Goal: Transaction & Acquisition: Obtain resource

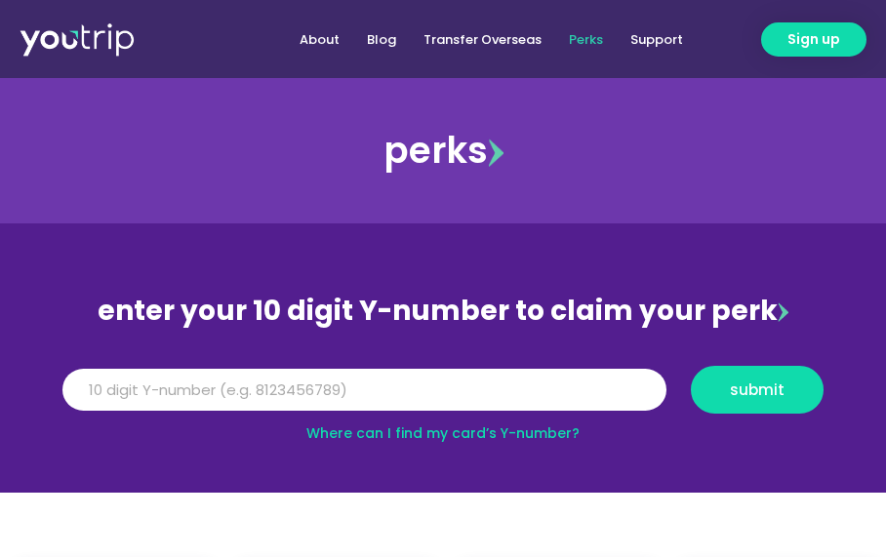
scroll to position [390, 0]
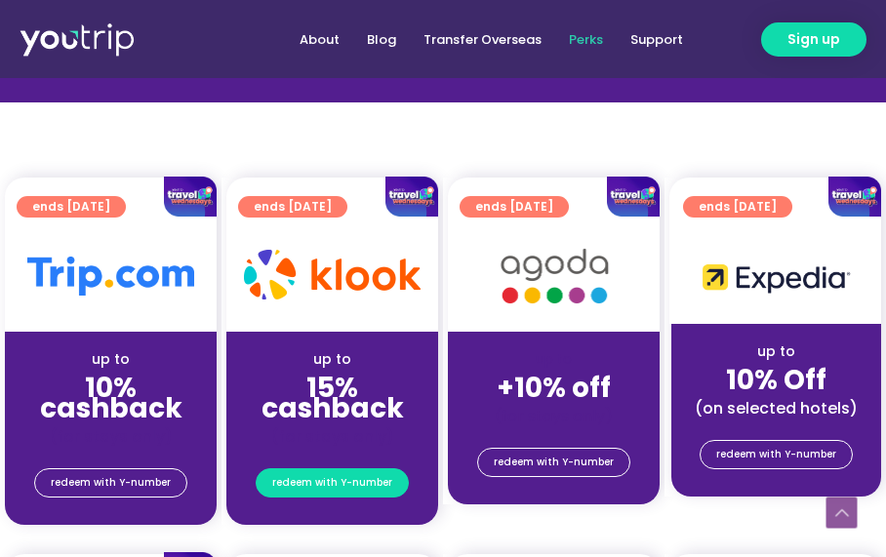
click at [302, 487] on span "redeem with Y-number" at bounding box center [332, 482] width 120 height 27
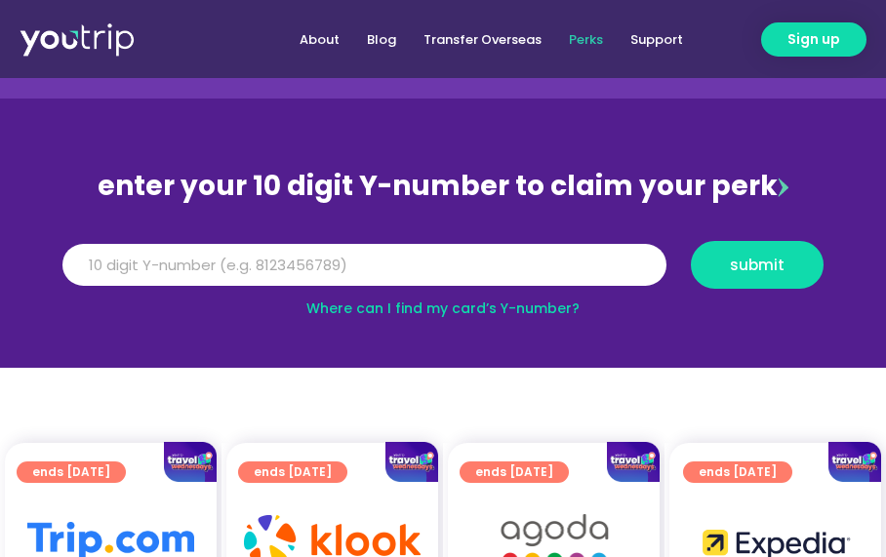
scroll to position [27, 0]
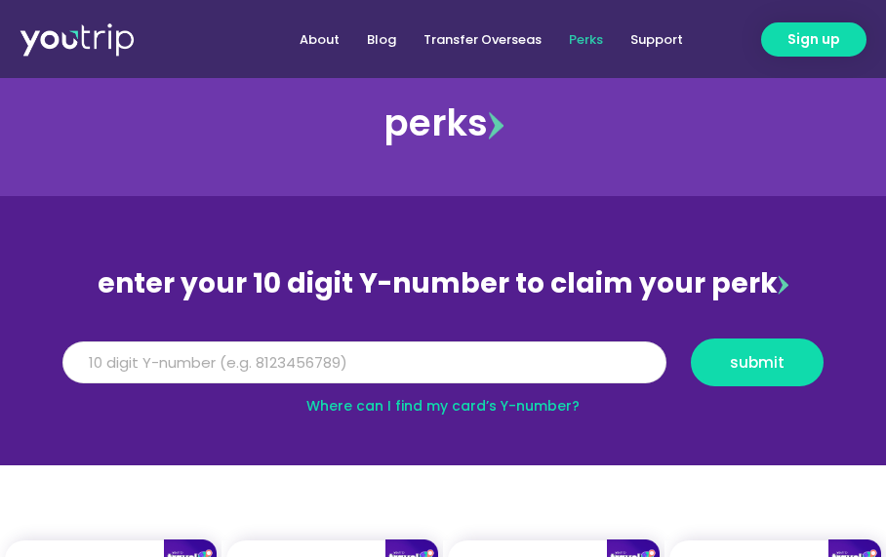
click at [297, 364] on input "Y Number" at bounding box center [364, 362] width 604 height 43
click at [372, 403] on link "Where can I find my card’s Y-number?" at bounding box center [442, 406] width 273 height 20
click at [355, 356] on input "Y Number" at bounding box center [364, 362] width 604 height 43
type input "8153134273"
click at [691, 339] on button "submit" at bounding box center [757, 363] width 133 height 48
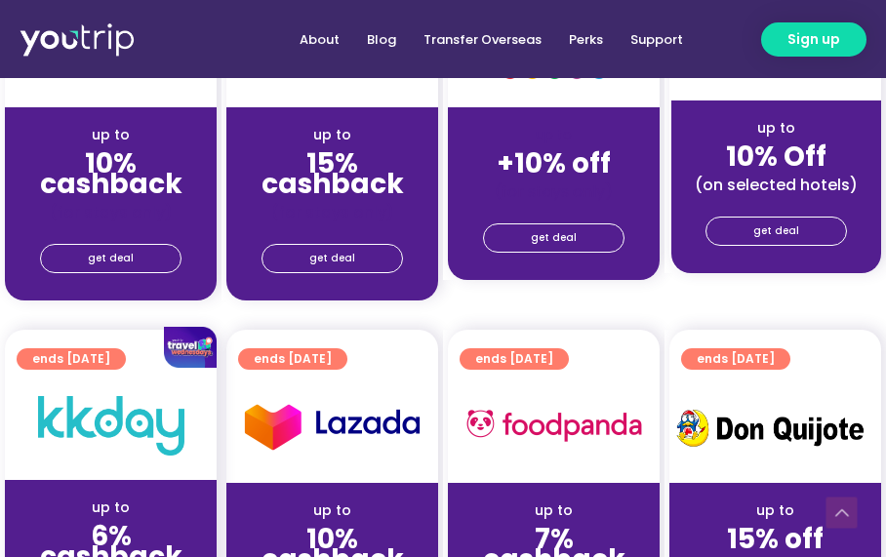
scroll to position [488, 0]
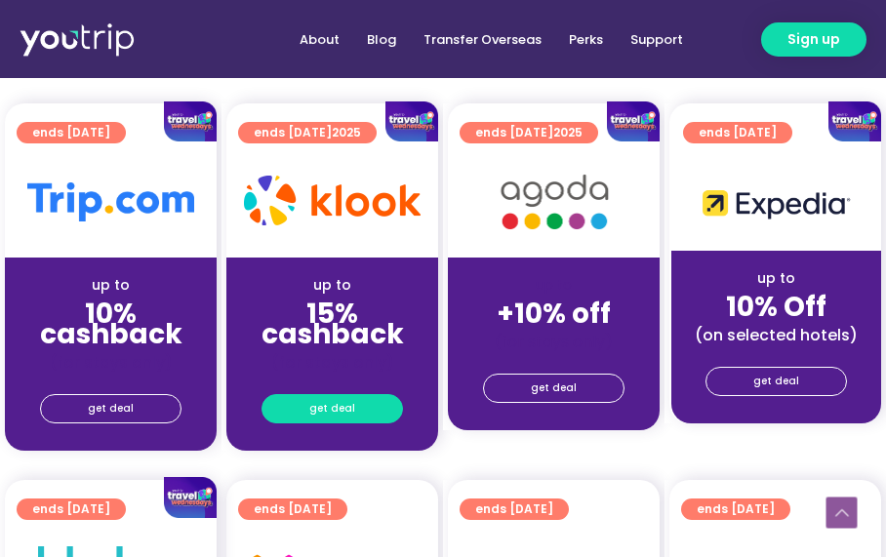
click at [365, 408] on link "get deal" at bounding box center [331, 408] width 141 height 29
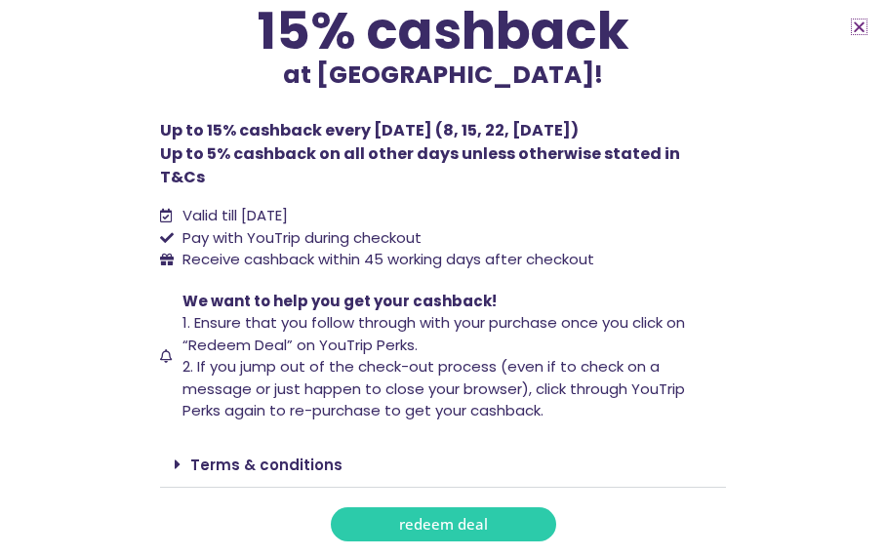
scroll to position [2049, 0]
click at [289, 455] on link "Terms & conditions" at bounding box center [266, 465] width 152 height 20
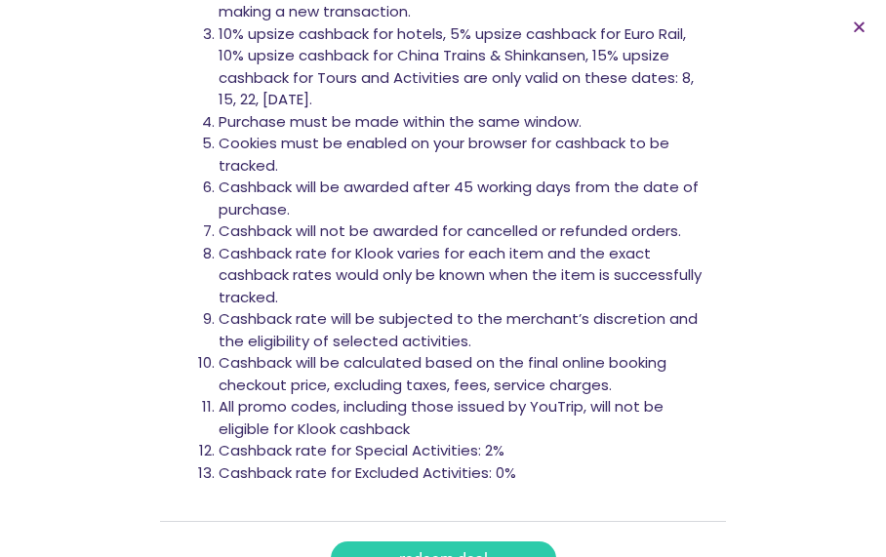
scroll to position [778, 0]
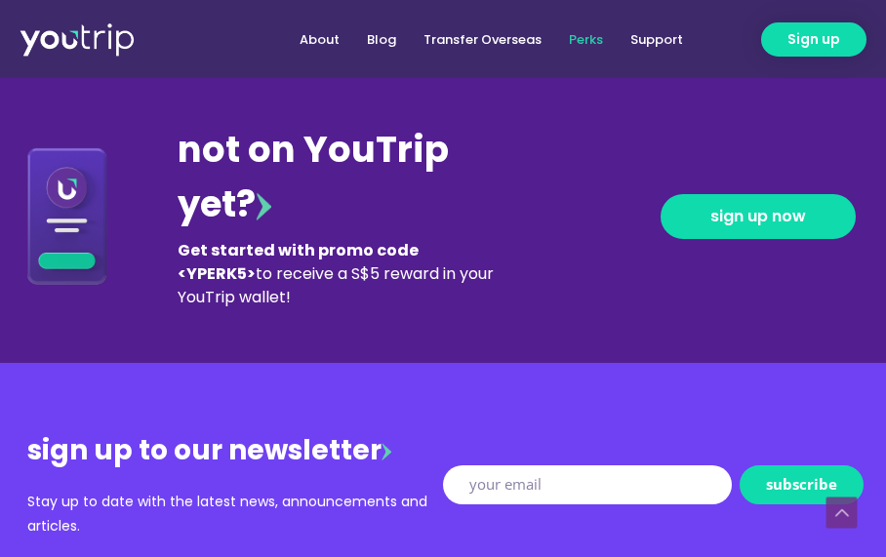
scroll to position [3898, 0]
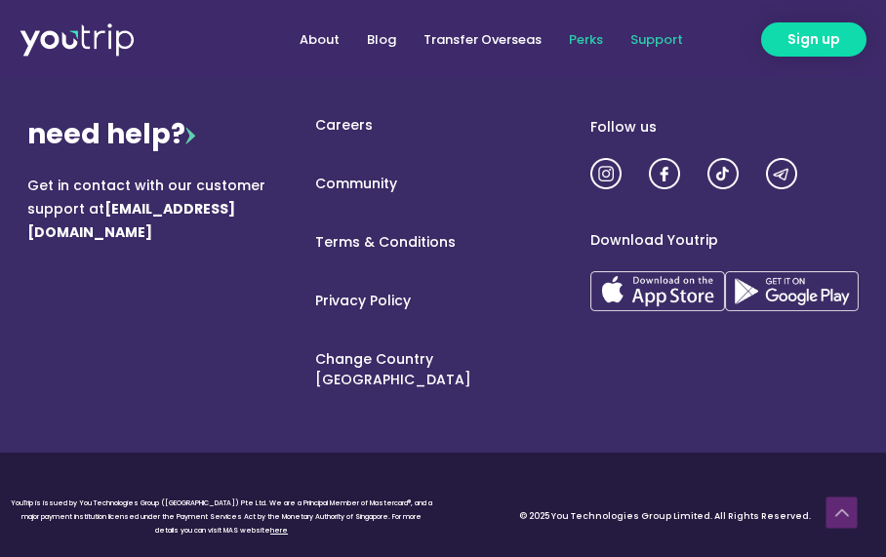
click at [656, 40] on link "Support" at bounding box center [657, 39] width 80 height 36
